Goal: Find contact information: Find contact information

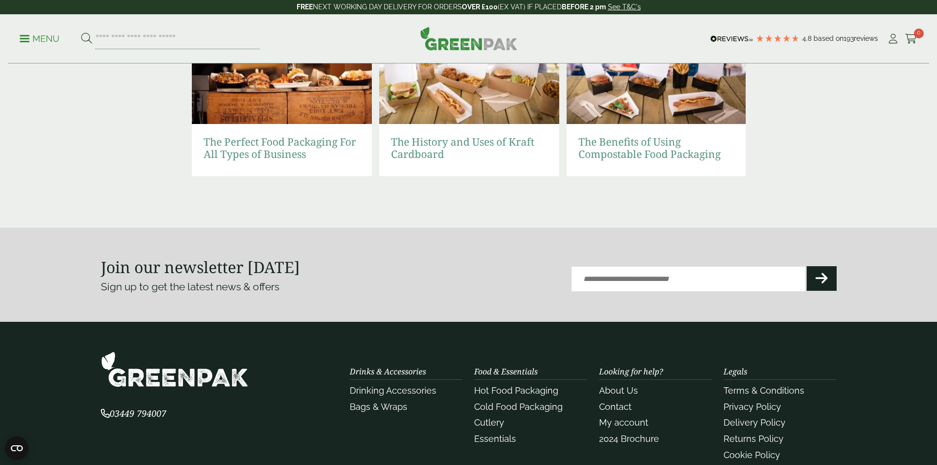
scroll to position [2119, 0]
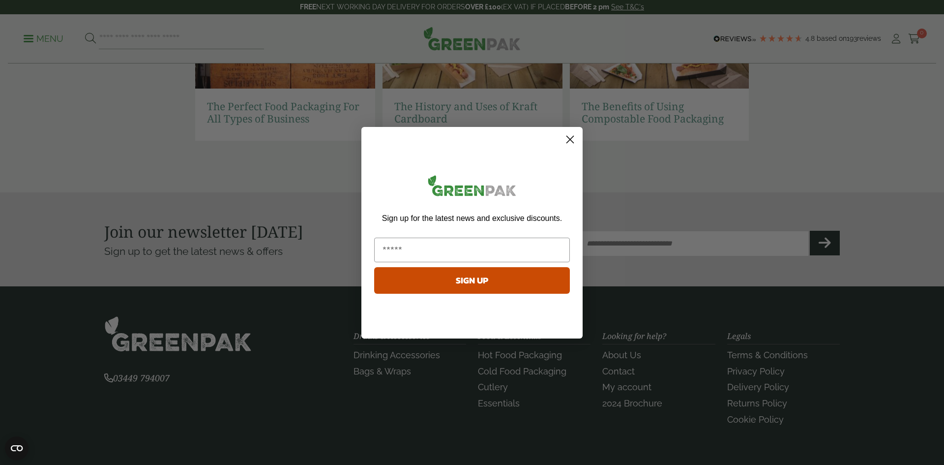
click at [571, 142] on circle "Close dialog" at bounding box center [570, 139] width 16 height 16
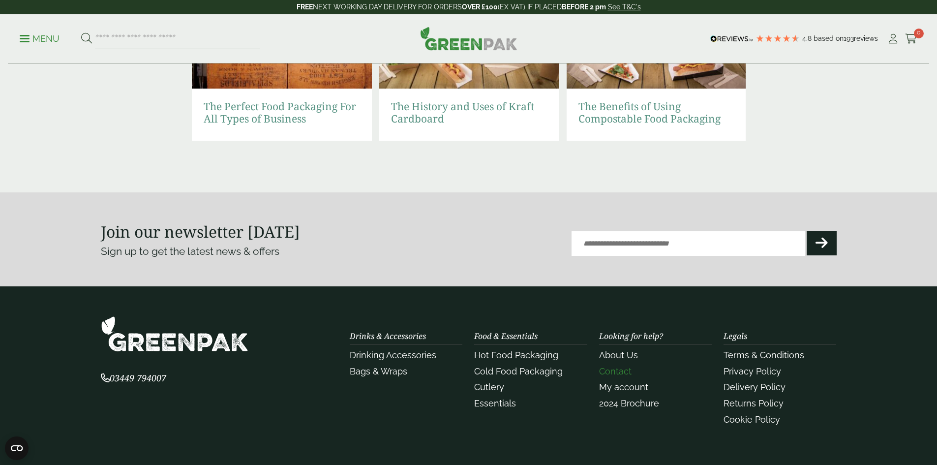
click at [617, 371] on link "Contact" at bounding box center [615, 371] width 32 height 10
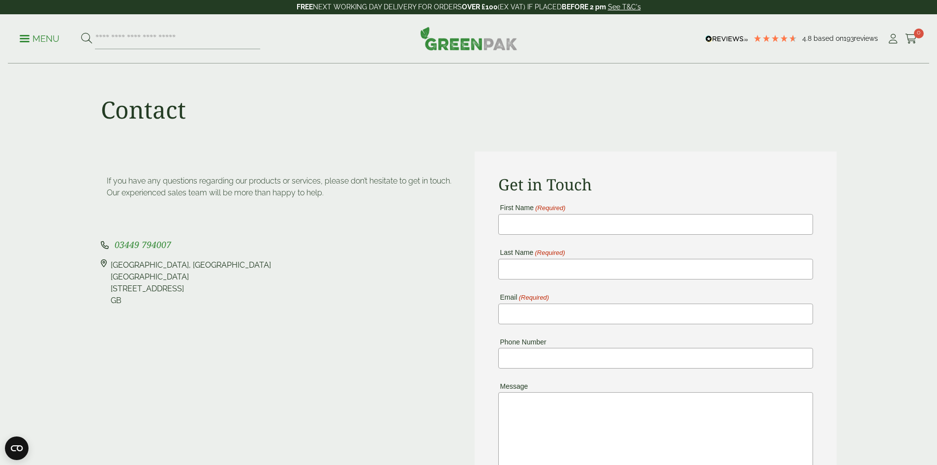
drag, startPoint x: 114, startPoint y: 303, endPoint x: 104, endPoint y: 308, distance: 11.2
click at [104, 308] on div "If you have any questions regarding our products or services, please don’t hesi…" at bounding box center [282, 376] width 374 height 450
drag, startPoint x: 109, startPoint y: 300, endPoint x: 120, endPoint y: 299, distance: 10.8
click at [120, 299] on div "[STREET_ADDRESS]" at bounding box center [282, 282] width 362 height 47
click at [248, 328] on div "If you have any questions regarding our products or services, please don’t hesi…" at bounding box center [282, 376] width 374 height 450
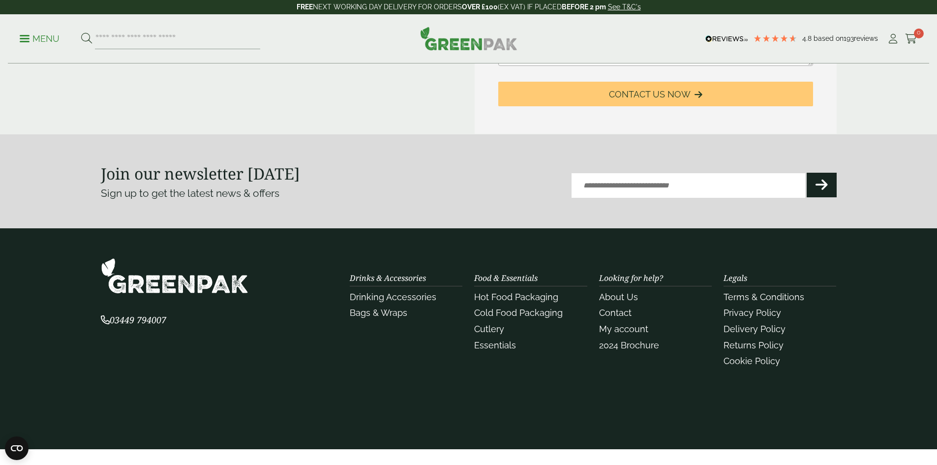
scroll to position [495, 0]
